Goal: Find specific page/section: Find specific page/section

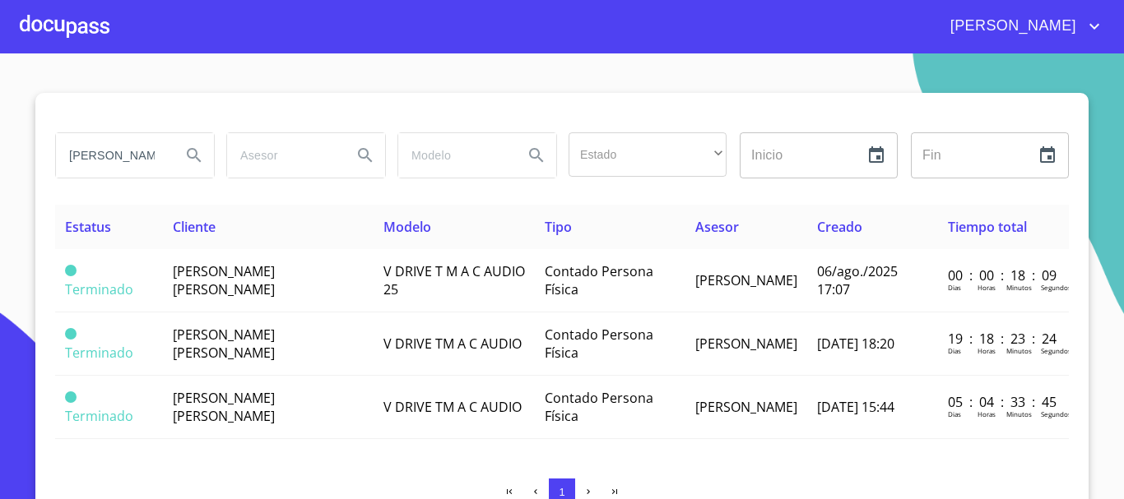
click at [82, 26] on div at bounding box center [65, 26] width 90 height 53
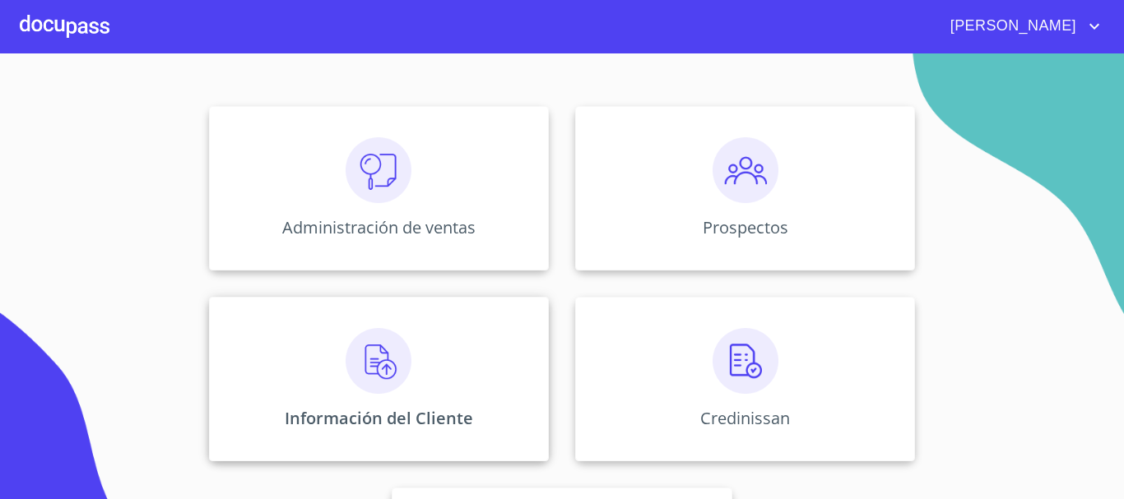
scroll to position [165, 0]
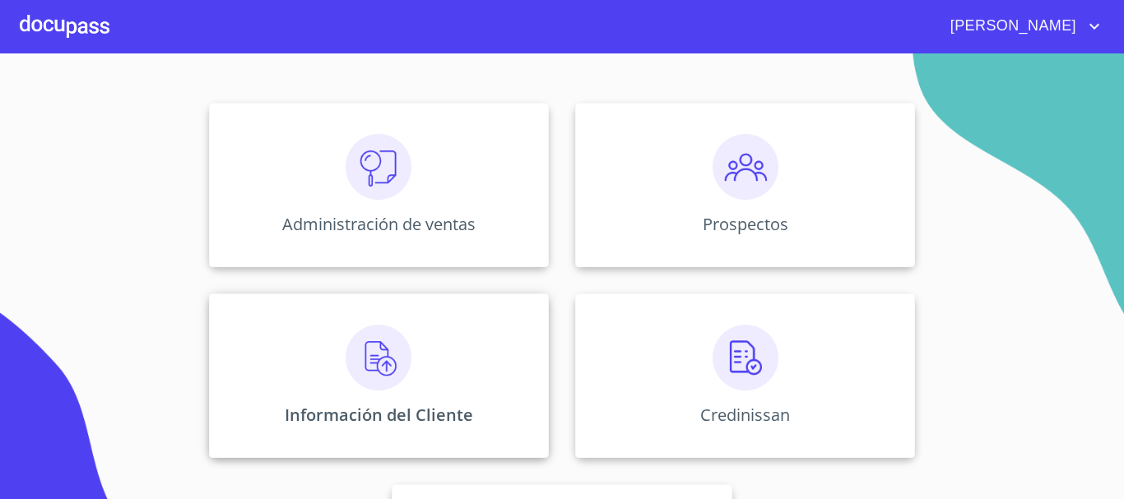
click at [351, 355] on img at bounding box center [379, 358] width 66 height 66
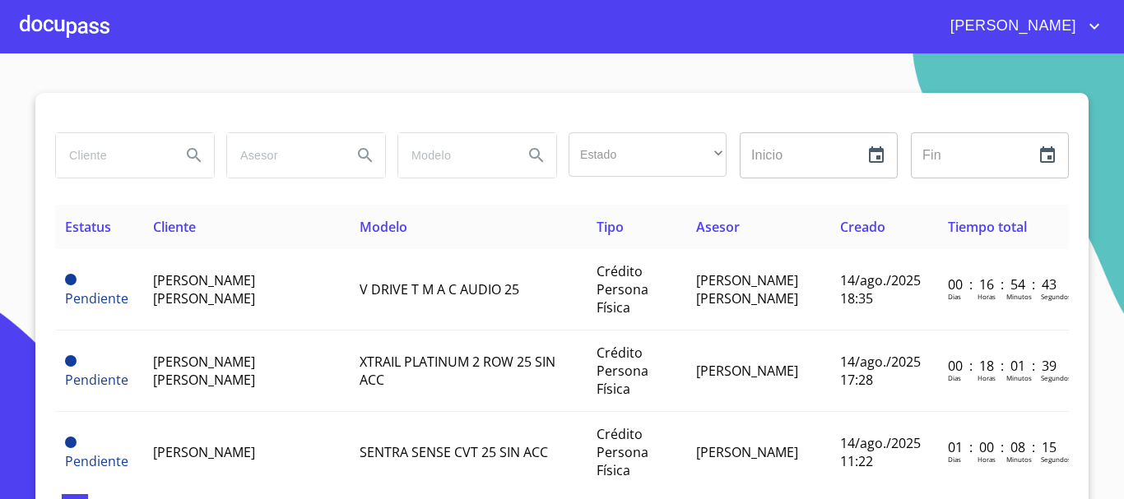
click at [142, 159] on input "search" at bounding box center [112, 155] width 112 height 44
type input "CONDOMINIO"
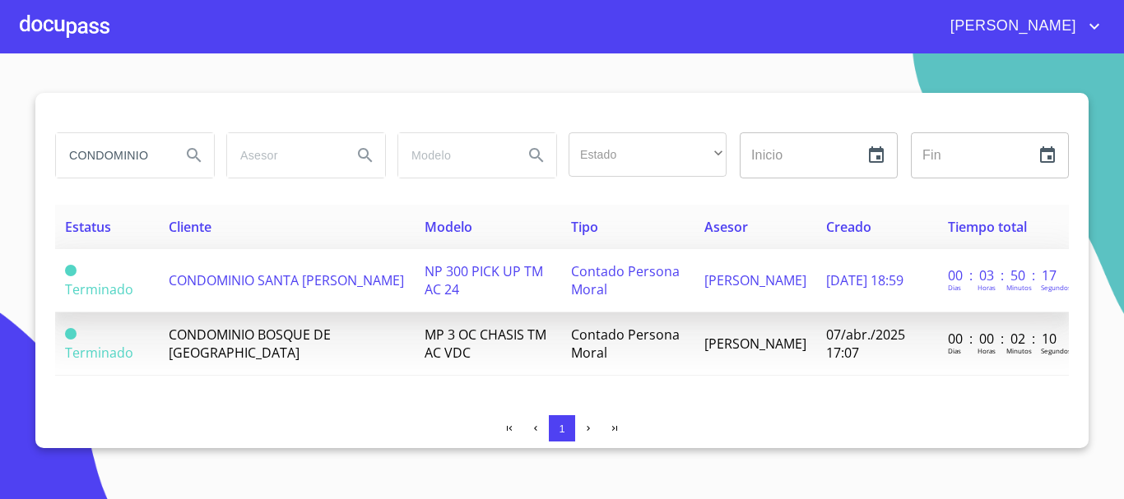
click at [256, 276] on span "CONDOMINIO SANTA [PERSON_NAME]" at bounding box center [286, 281] width 235 height 18
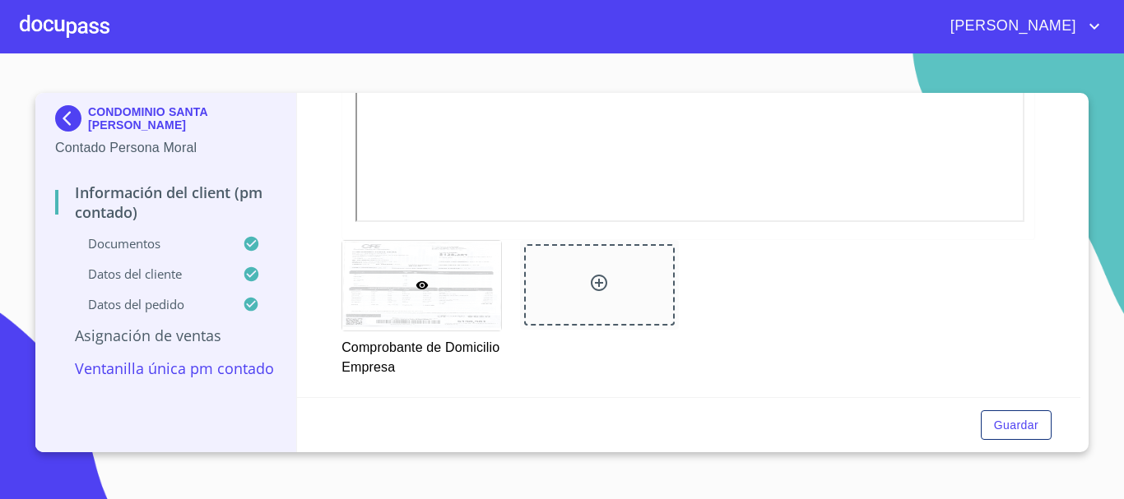
scroll to position [1152, 0]
